Goal: Transaction & Acquisition: Purchase product/service

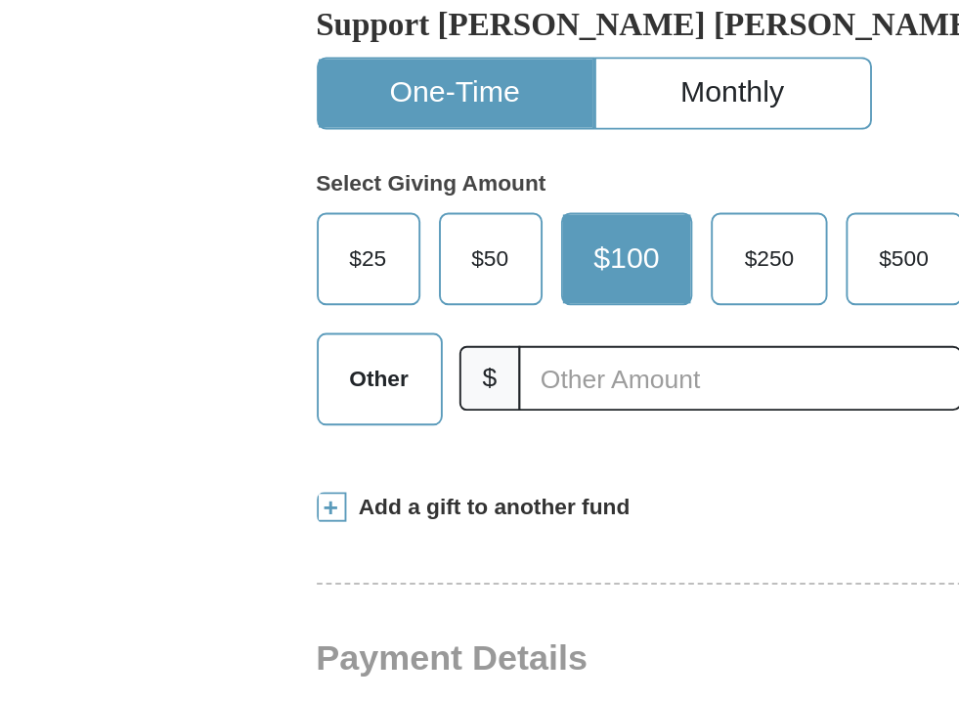
scroll to position [359, 0]
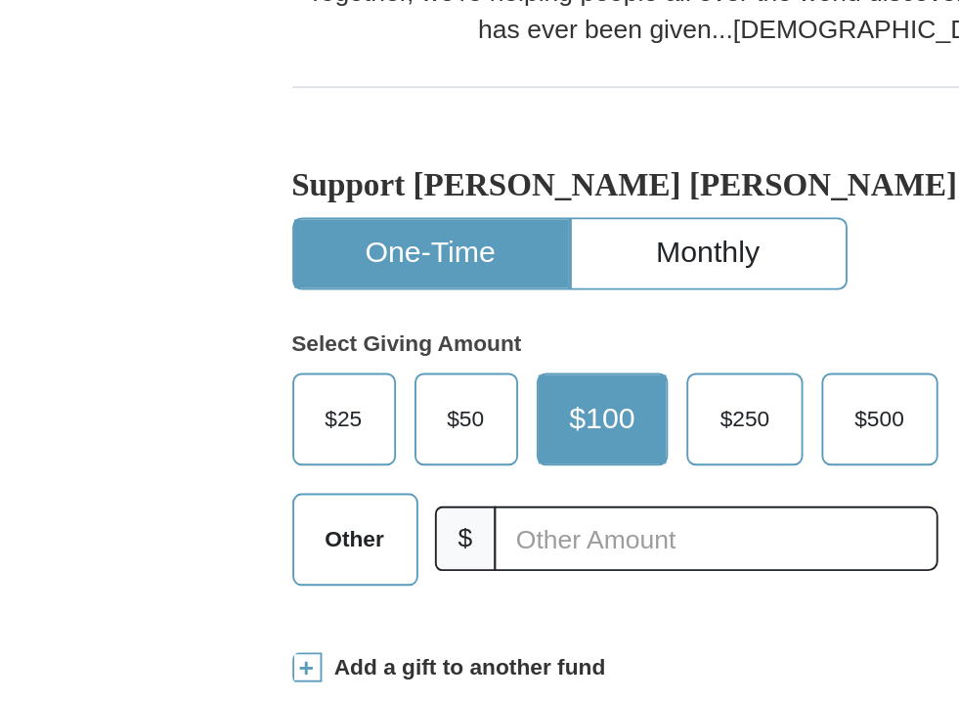
click at [251, 374] on span "$25" at bounding box center [262, 388] width 39 height 29
click at [0, 0] on input "$25" at bounding box center [0, 0] width 0 height 0
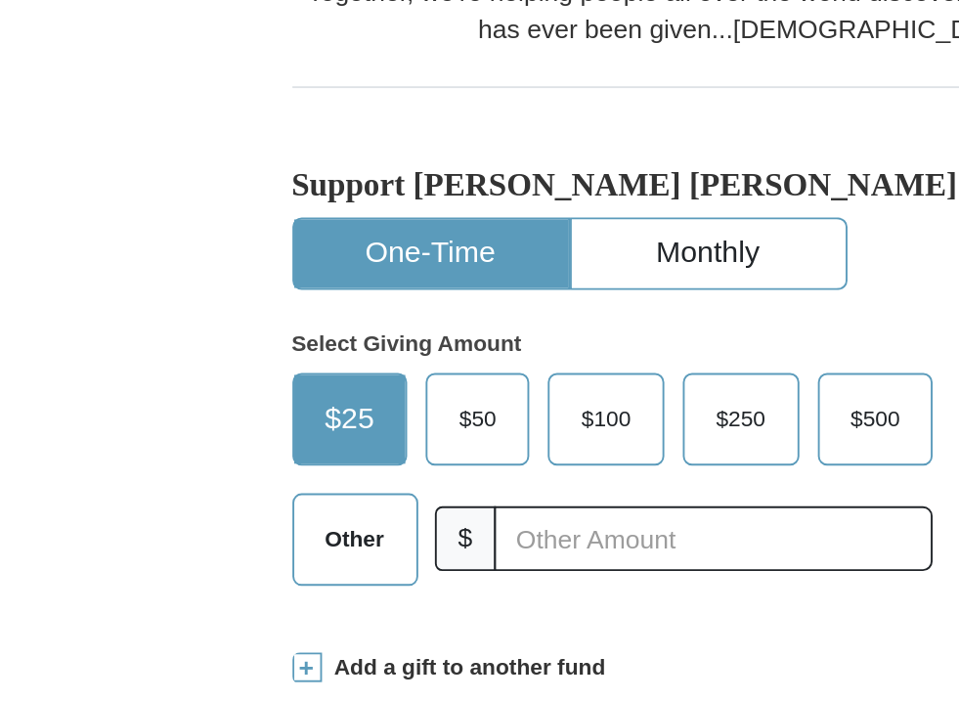
click at [313, 365] on label "$50" at bounding box center [333, 388] width 53 height 47
click at [0, 0] on input "$50" at bounding box center [0, 0] width 0 height 0
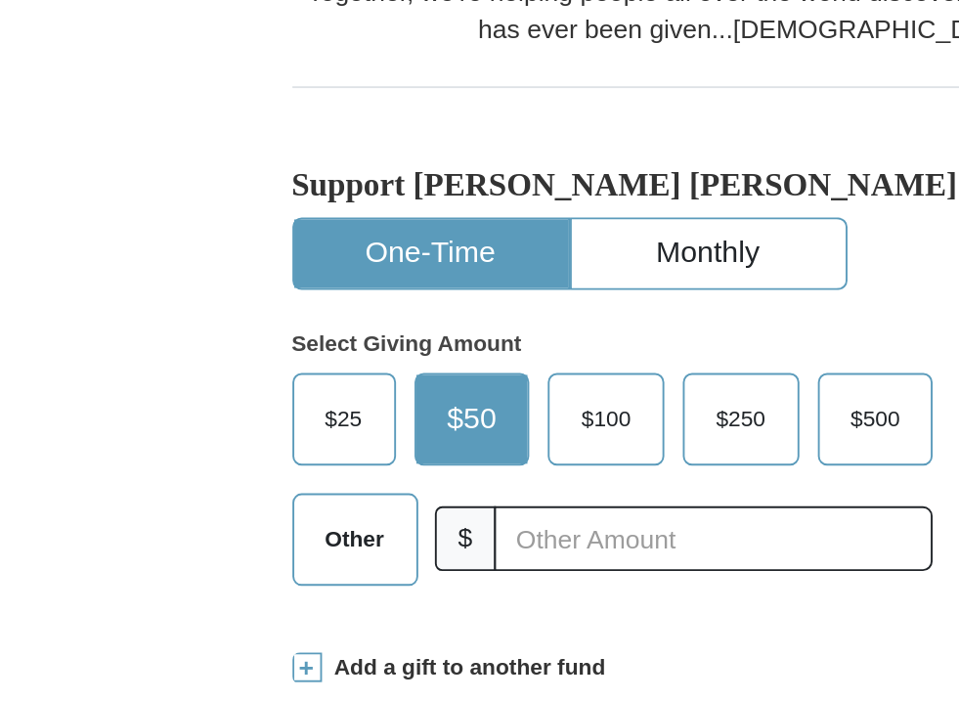
click at [388, 374] on span "$100" at bounding box center [401, 388] width 46 height 29
click at [0, 0] on input "$100" at bounding box center [0, 0] width 0 height 0
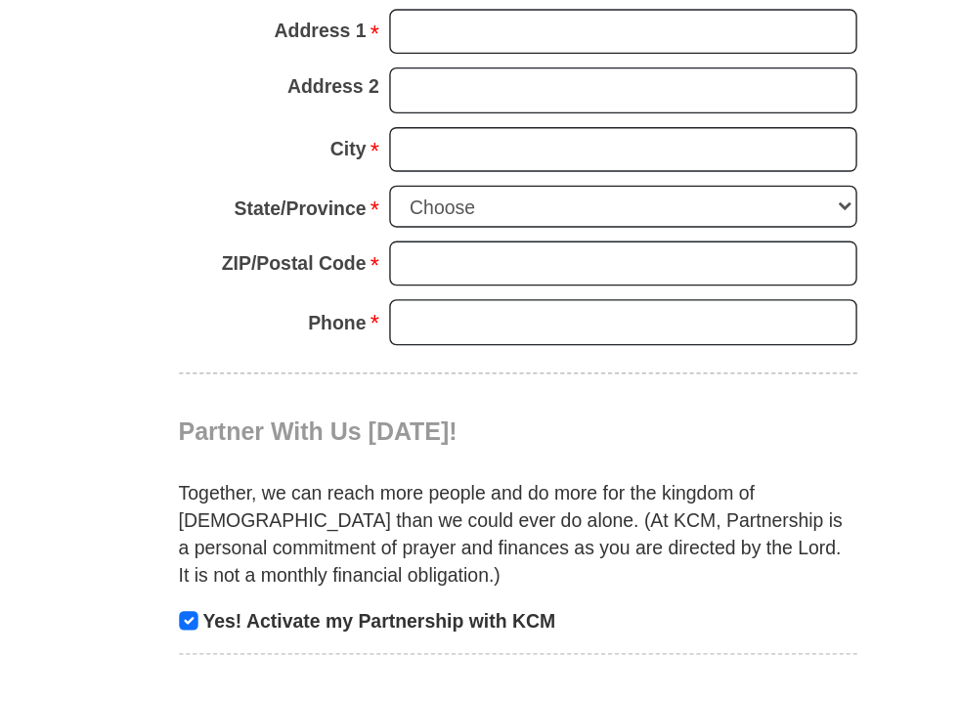
scroll to position [1442, 0]
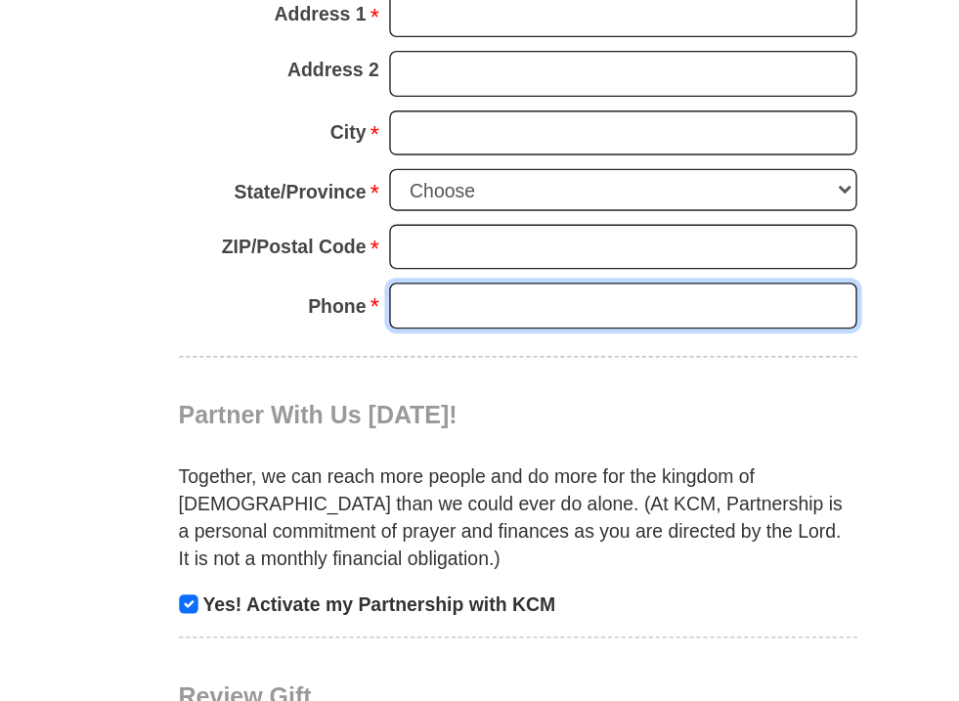
click at [504, 399] on input "Phone * *" at bounding box center [555, 415] width 337 height 33
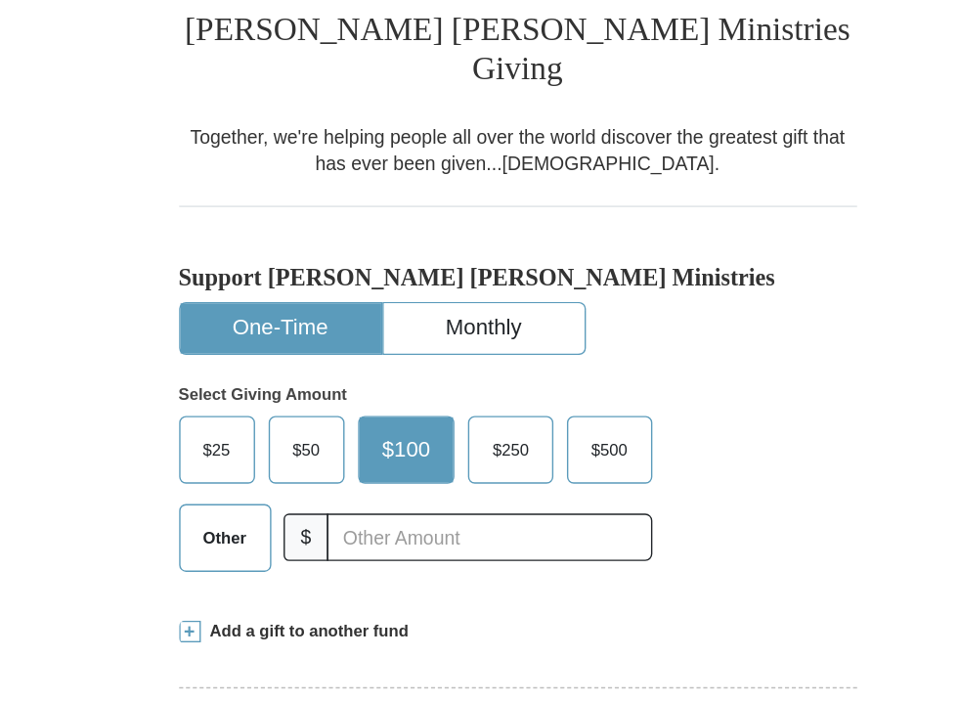
scroll to position [389, 0]
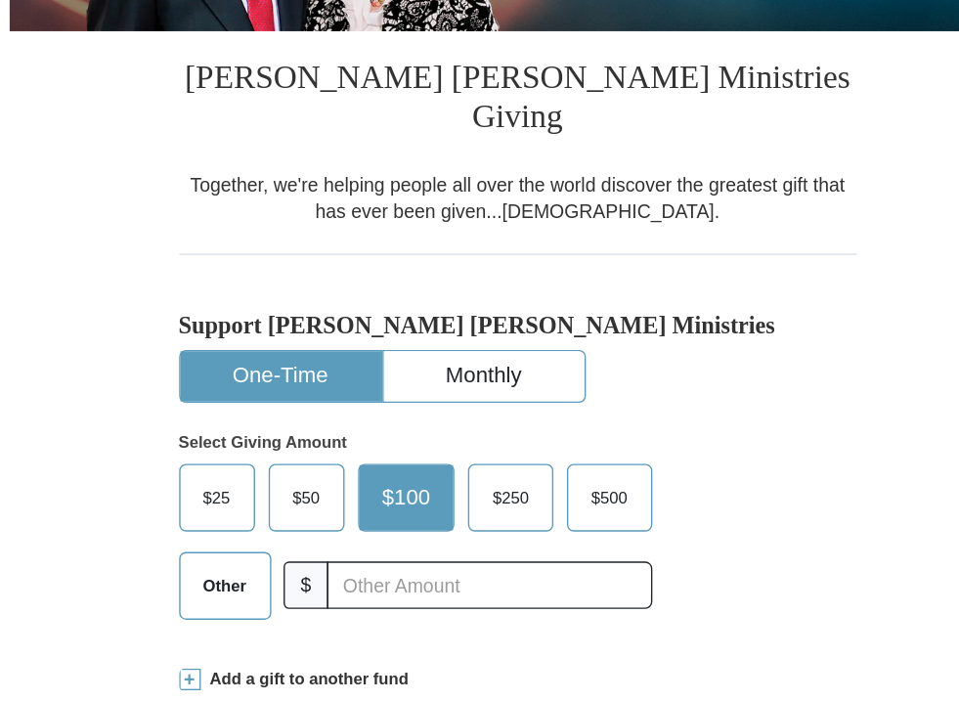
click at [279, 415] on label "Other" at bounding box center [268, 422] width 64 height 47
click at [0, 0] on input "Other" at bounding box center [0, 0] width 0 height 0
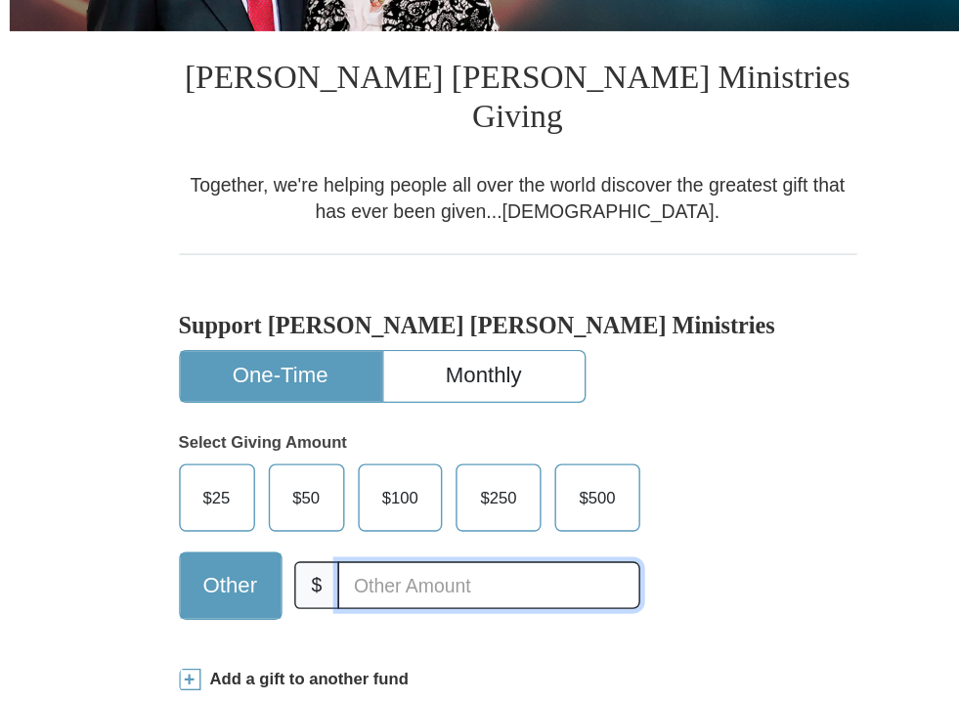
click at [397, 405] on input "text" at bounding box center [458, 422] width 217 height 34
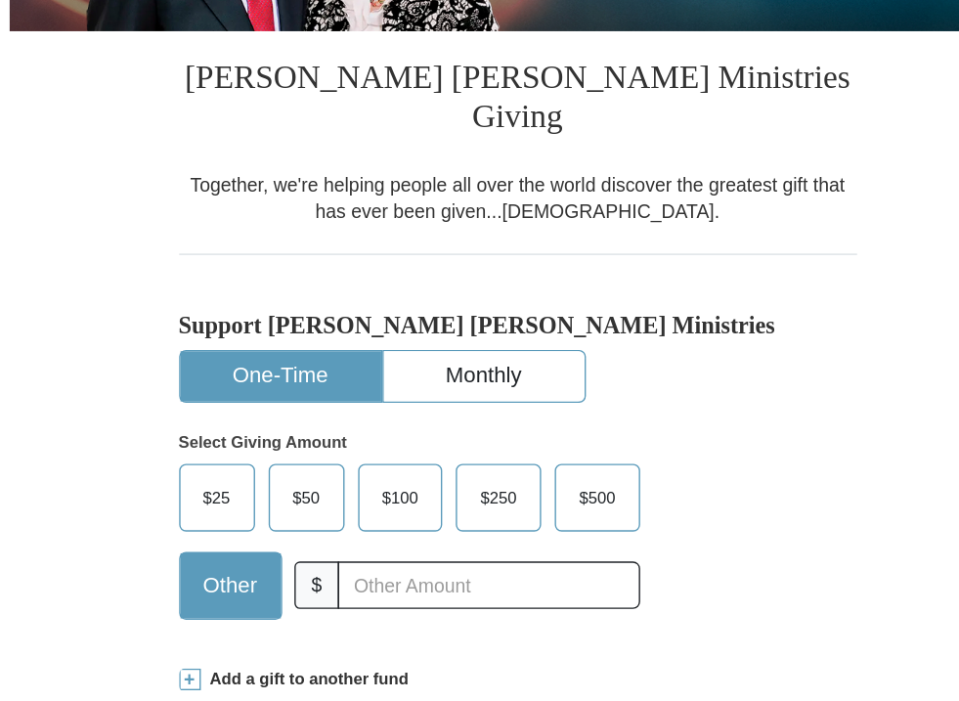
click at [505, 339] on div "$25 $50 $100 $250 $500" at bounding box center [402, 358] width 332 height 49
click at [520, 344] on span "$500" at bounding box center [537, 358] width 46 height 29
click at [0, 0] on input "$500" at bounding box center [0, 0] width 0 height 0
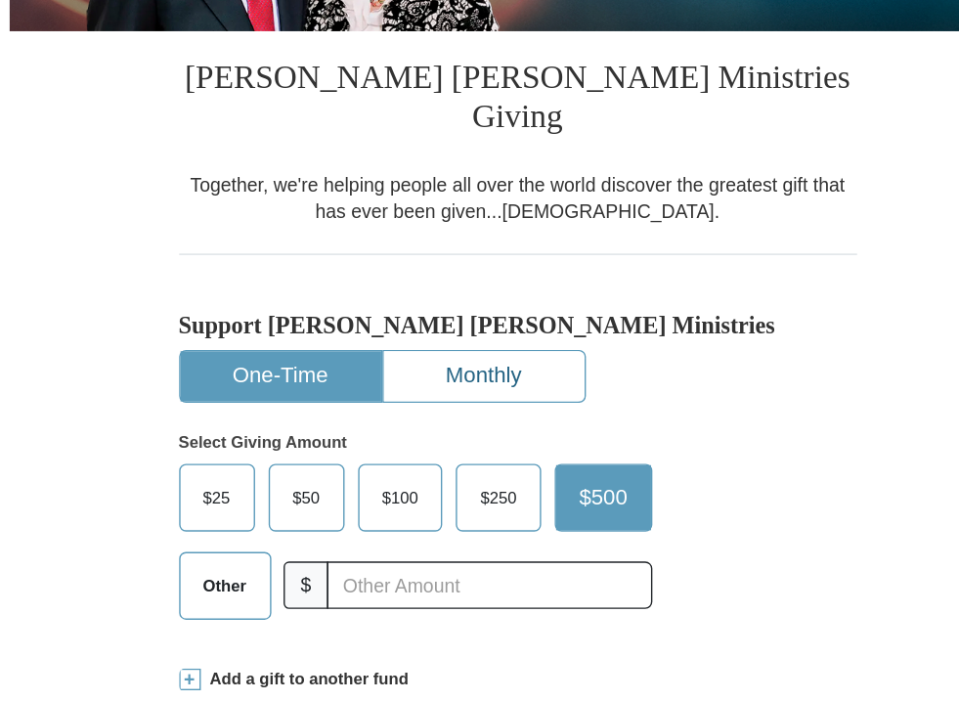
click at [415, 255] on button "Monthly" at bounding box center [455, 271] width 145 height 36
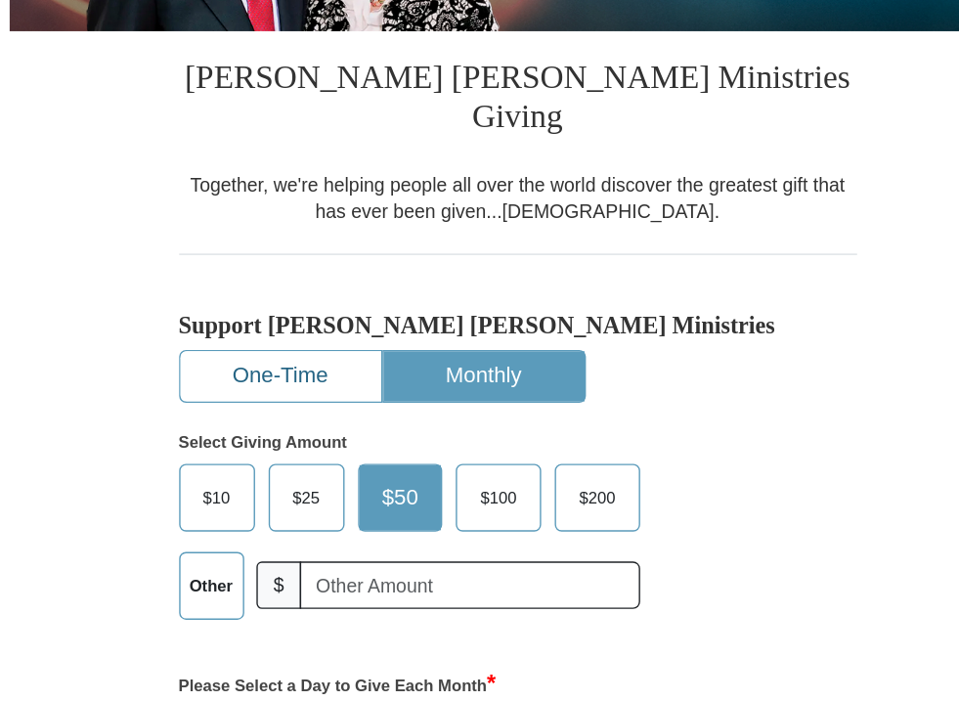
click at [345, 253] on button "One-Time" at bounding box center [308, 271] width 145 height 36
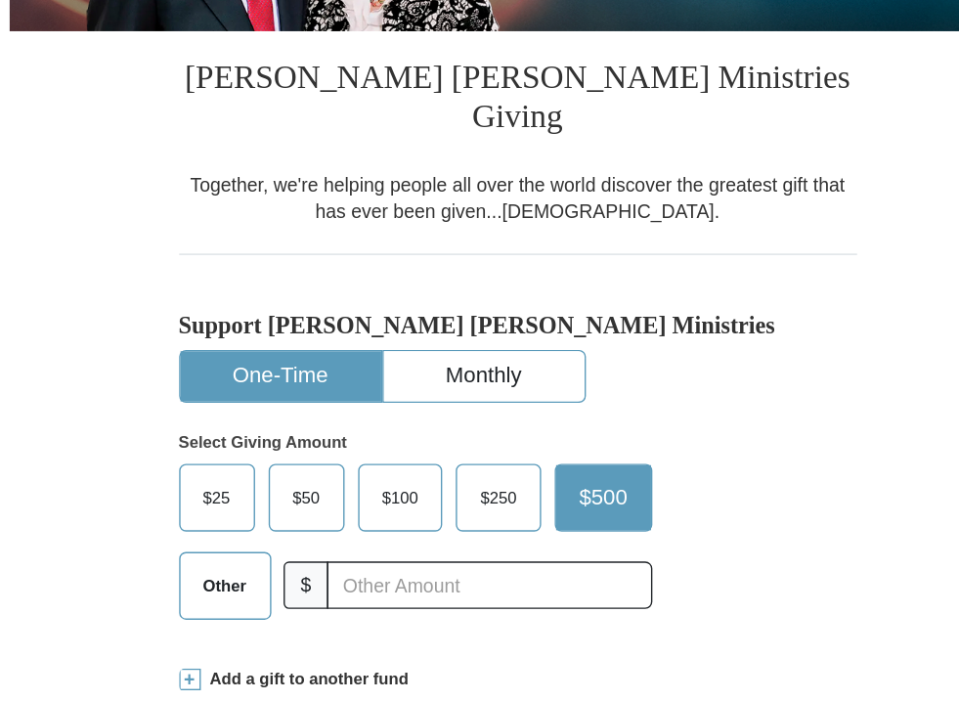
click at [381, 344] on span "$100" at bounding box center [395, 358] width 46 height 29
click at [0, 0] on input "$100" at bounding box center [0, 0] width 0 height 0
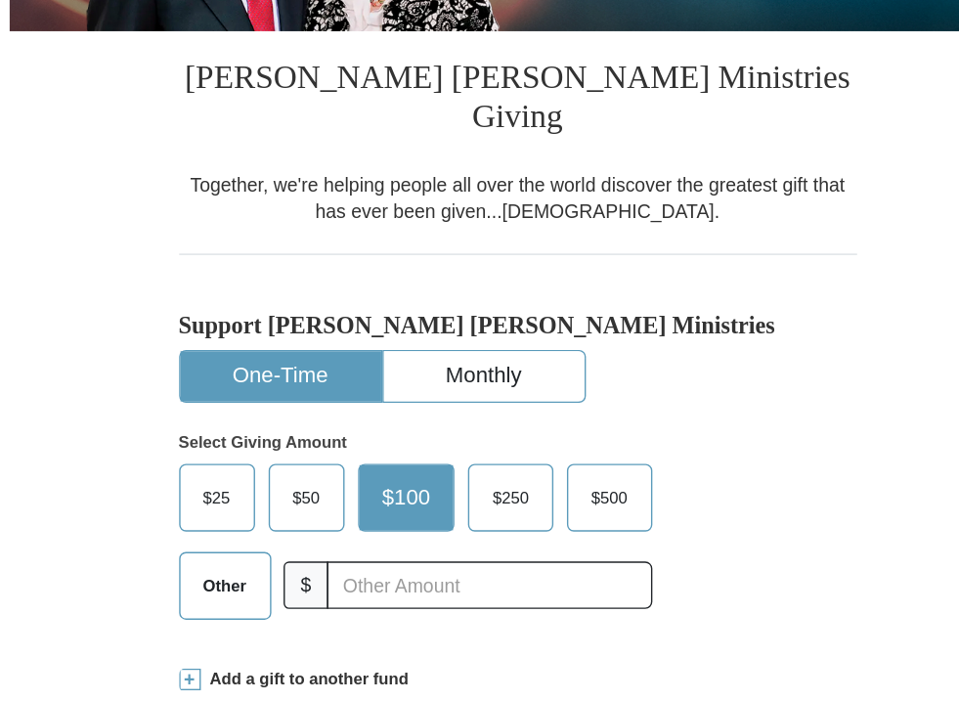
click at [320, 344] on span "$50" at bounding box center [327, 358] width 39 height 29
click at [0, 0] on input "$50" at bounding box center [0, 0] width 0 height 0
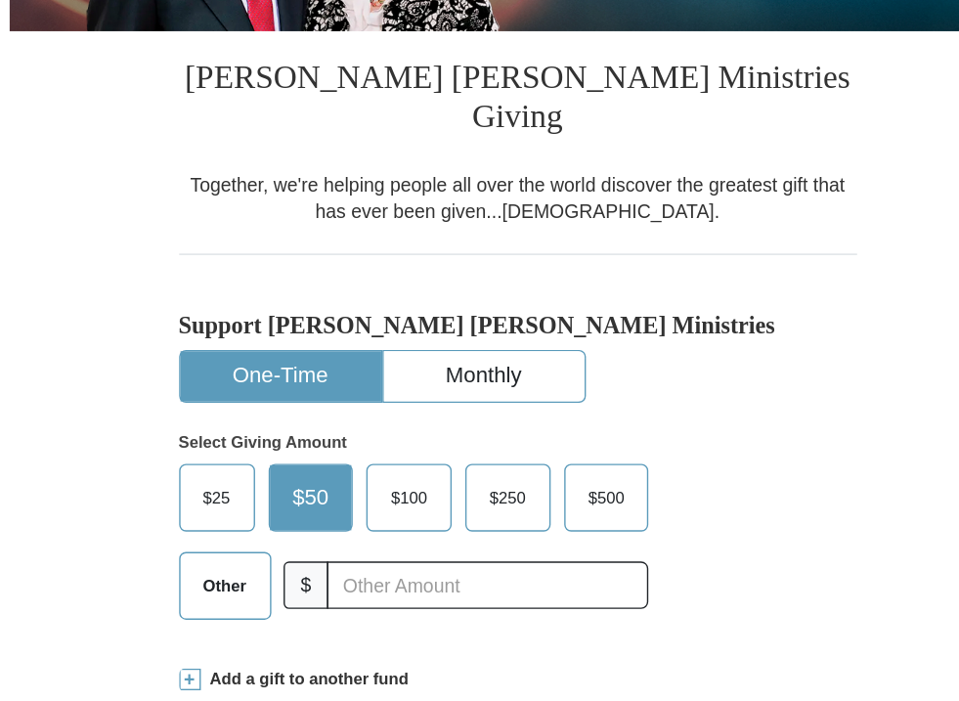
click at [266, 344] on span "$25" at bounding box center [262, 358] width 39 height 29
click at [0, 0] on input "$25" at bounding box center [0, 0] width 0 height 0
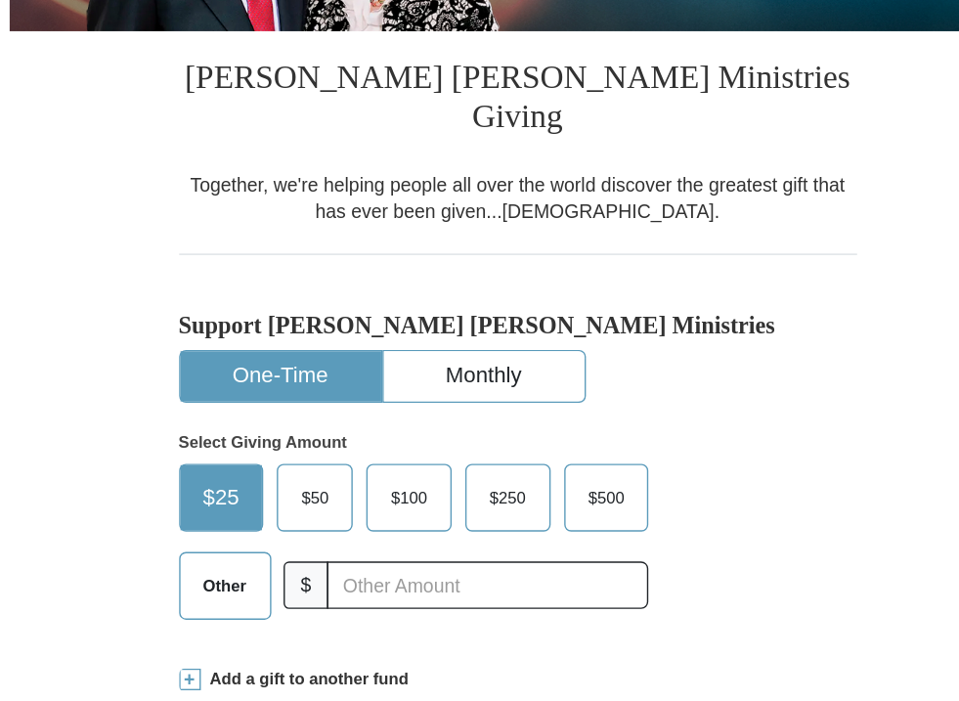
click at [402, 344] on span "$100" at bounding box center [401, 358] width 46 height 29
click at [0, 0] on input "$100" at bounding box center [0, 0] width 0 height 0
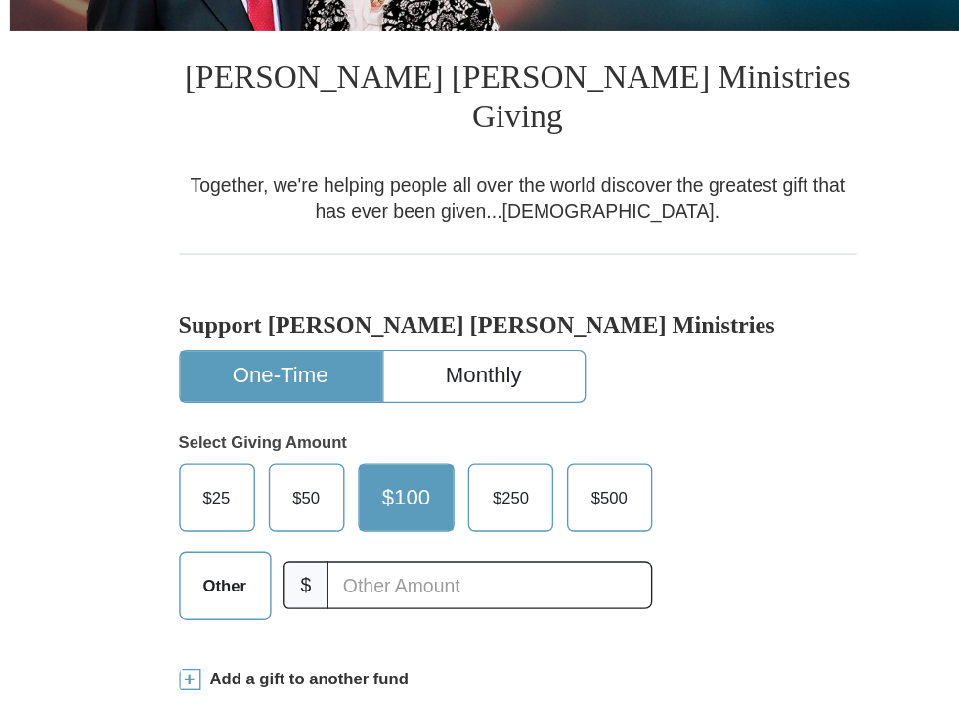
click at [335, 344] on span "$50" at bounding box center [327, 358] width 39 height 29
click at [0, 0] on input "$50" at bounding box center [0, 0] width 0 height 0
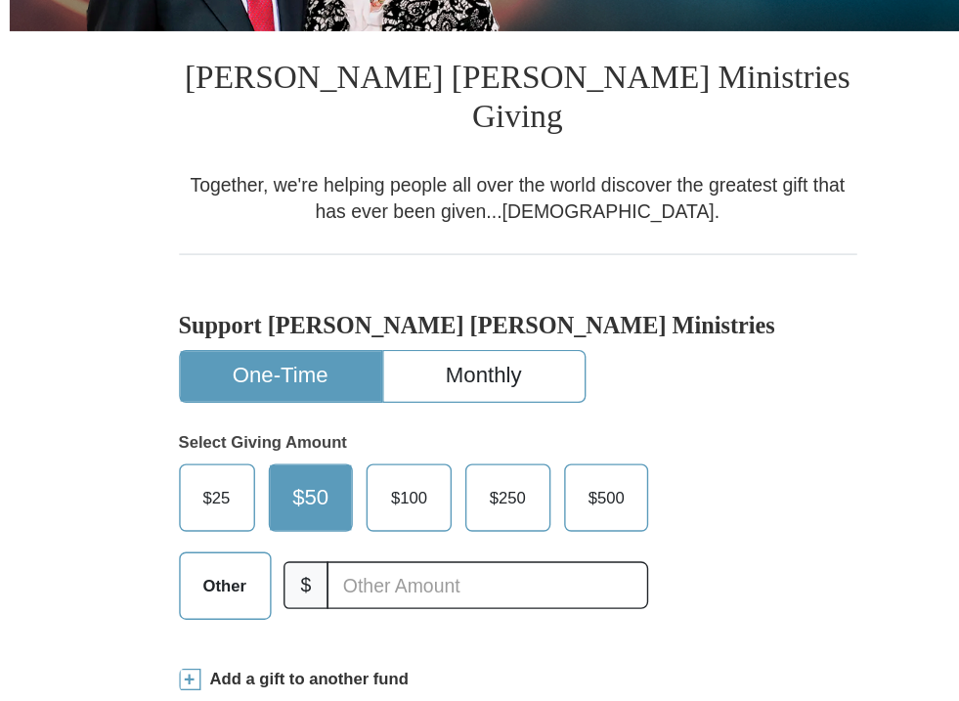
click at [279, 344] on span "$25" at bounding box center [262, 358] width 39 height 29
click at [0, 0] on input "$25" at bounding box center [0, 0] width 0 height 0
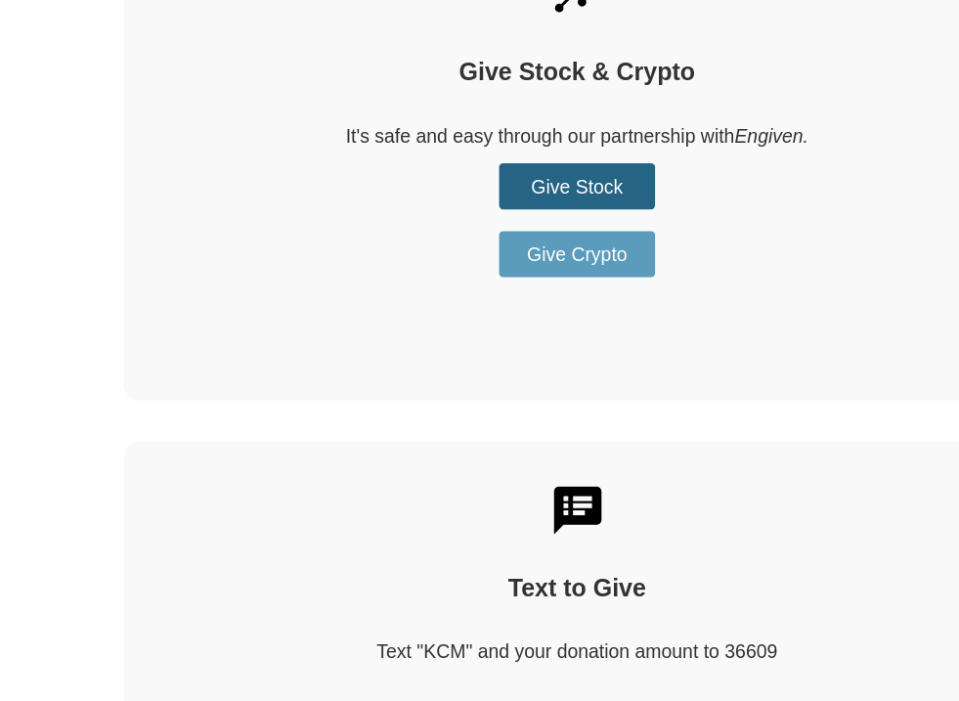
scroll to position [2483, 0]
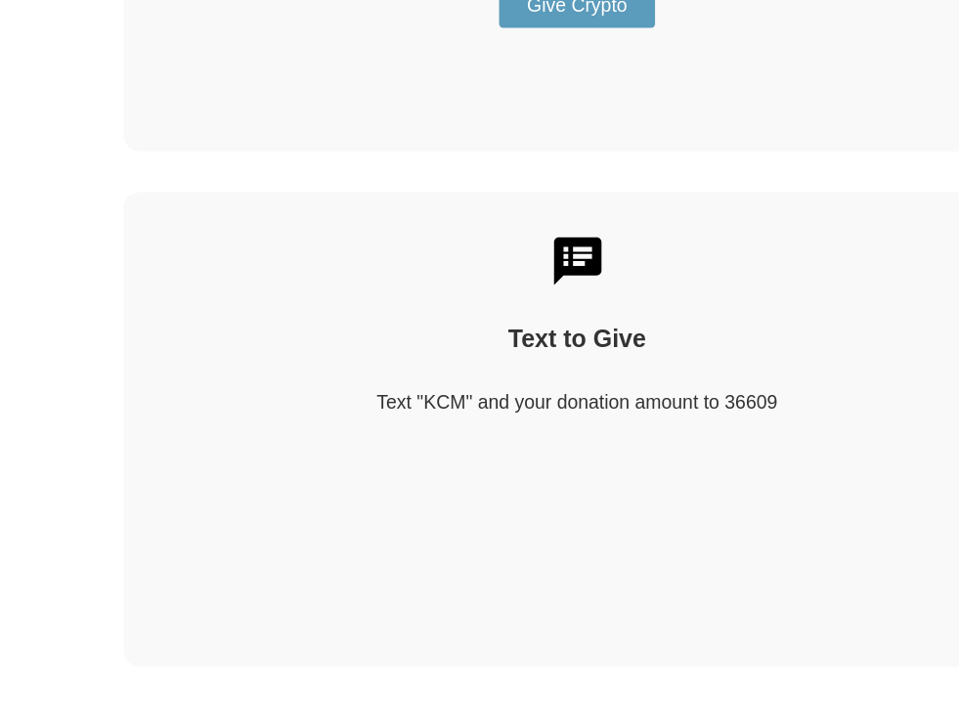
drag, startPoint x: 633, startPoint y: 456, endPoint x: 381, endPoint y: 463, distance: 252.2
click at [381, 475] on div "Text "KCM" and your donation amount to 36609" at bounding box center [479, 485] width 585 height 20
click at [461, 495] on div "Text to Give Text "KCM" and your donation amount to 36609" at bounding box center [479, 504] width 654 height 342
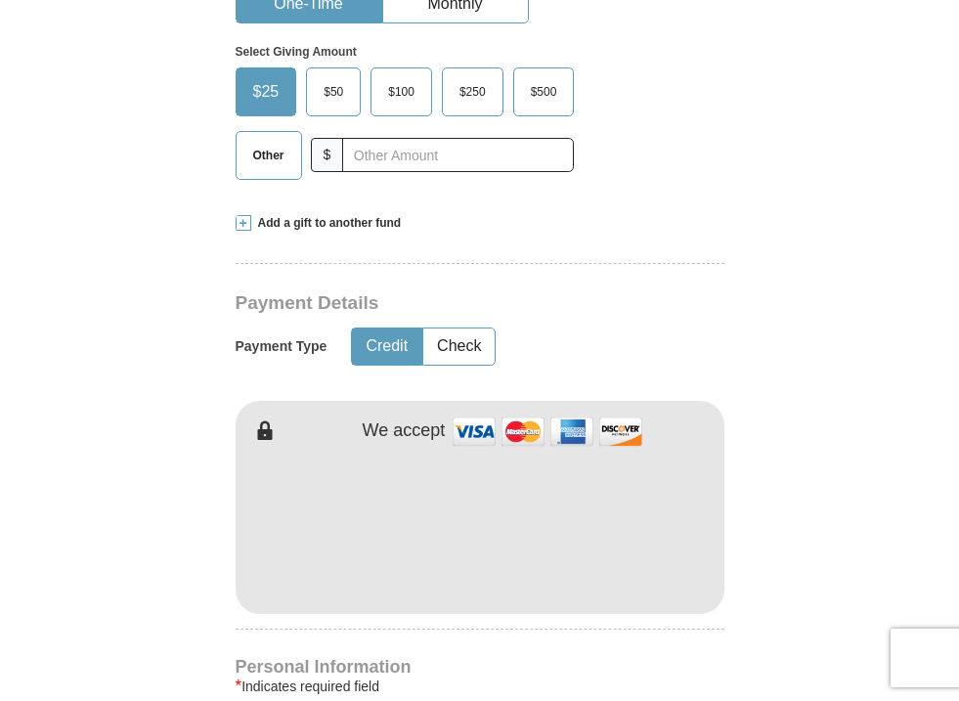
scroll to position [0, 0]
